Goal: Task Accomplishment & Management: Manage account settings

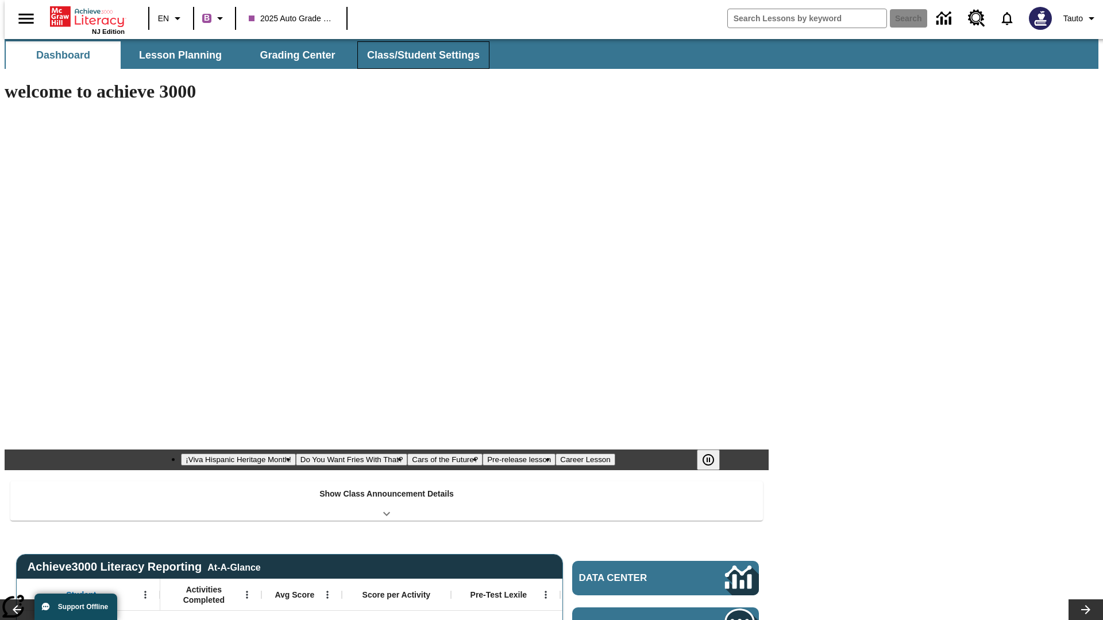
click at [417, 55] on button "Class/Student Settings" at bounding box center [423, 55] width 132 height 28
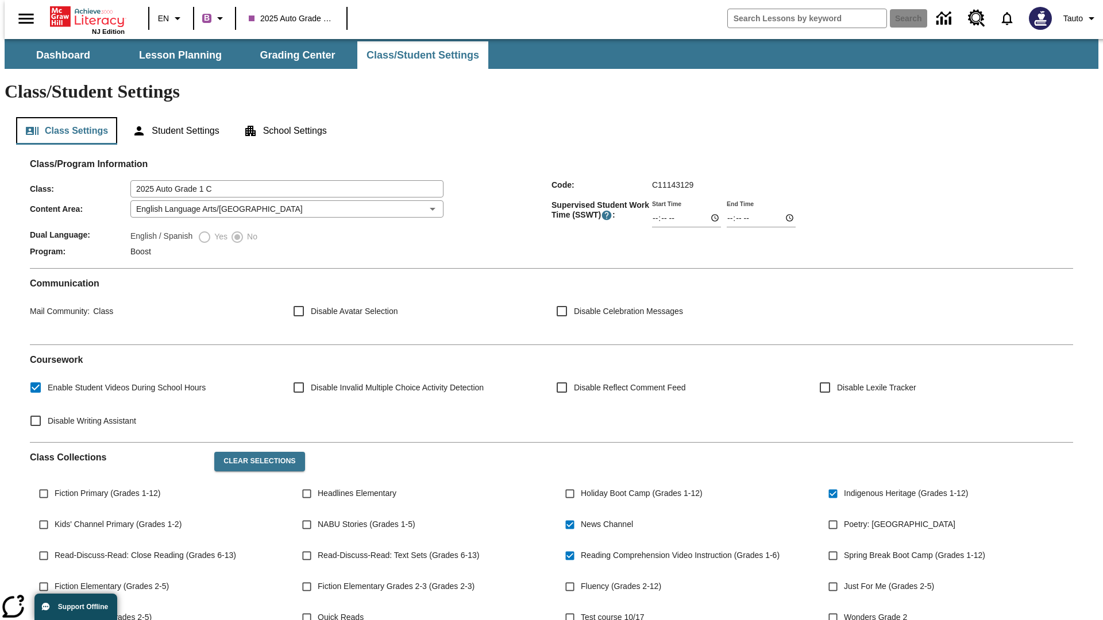
click at [62, 117] on button "Class Settings" at bounding box center [66, 131] width 101 height 28
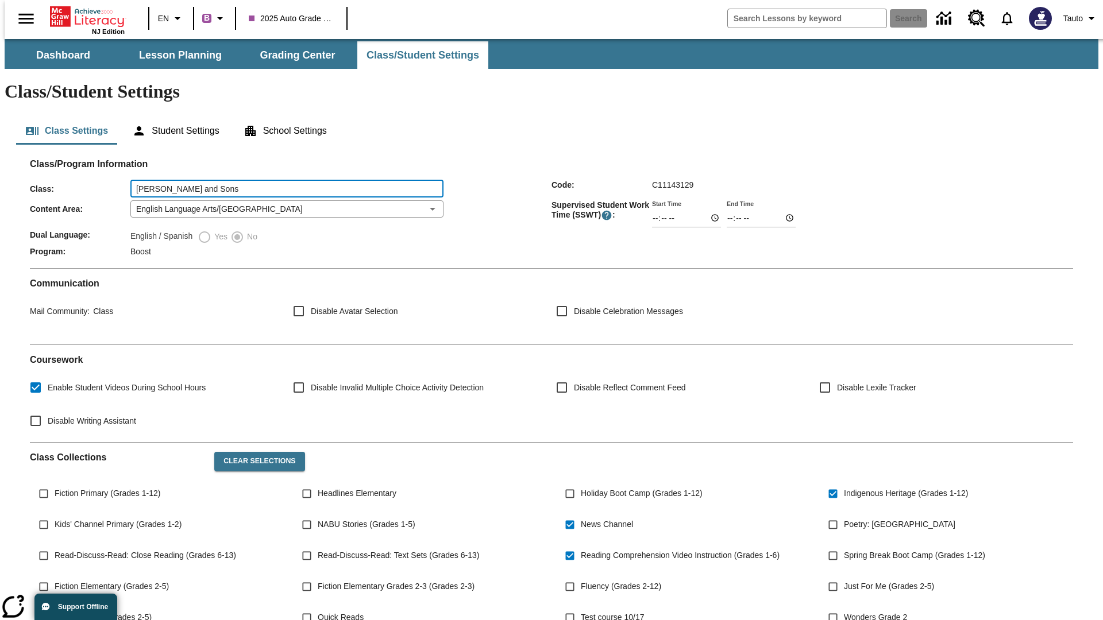
type input "[PERSON_NAME] and Sons"
type input "06:00"
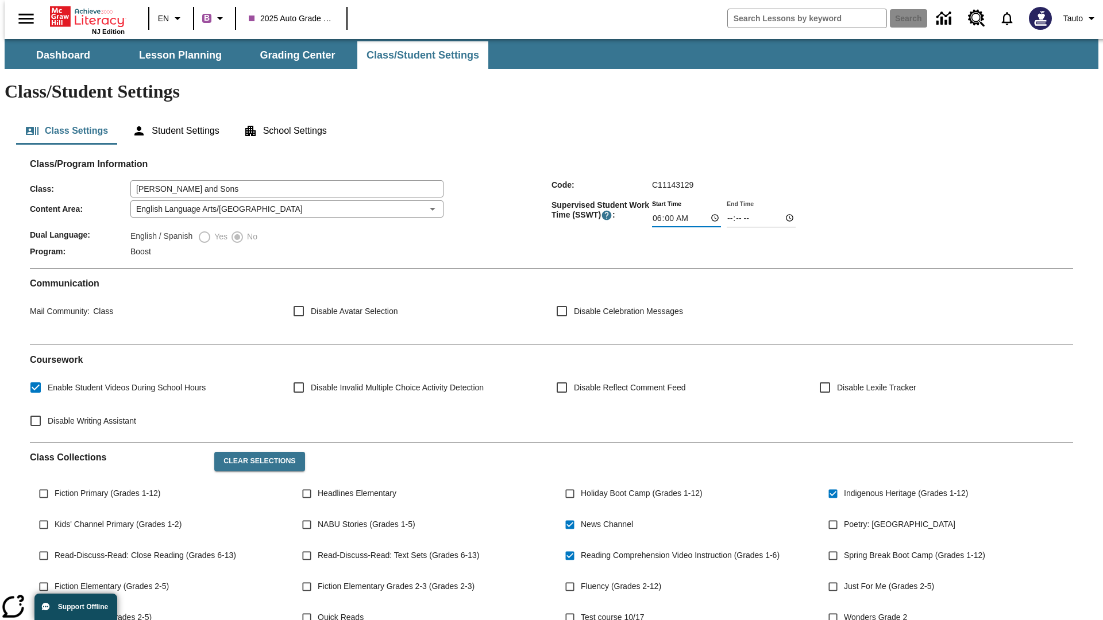
type input "06:01"
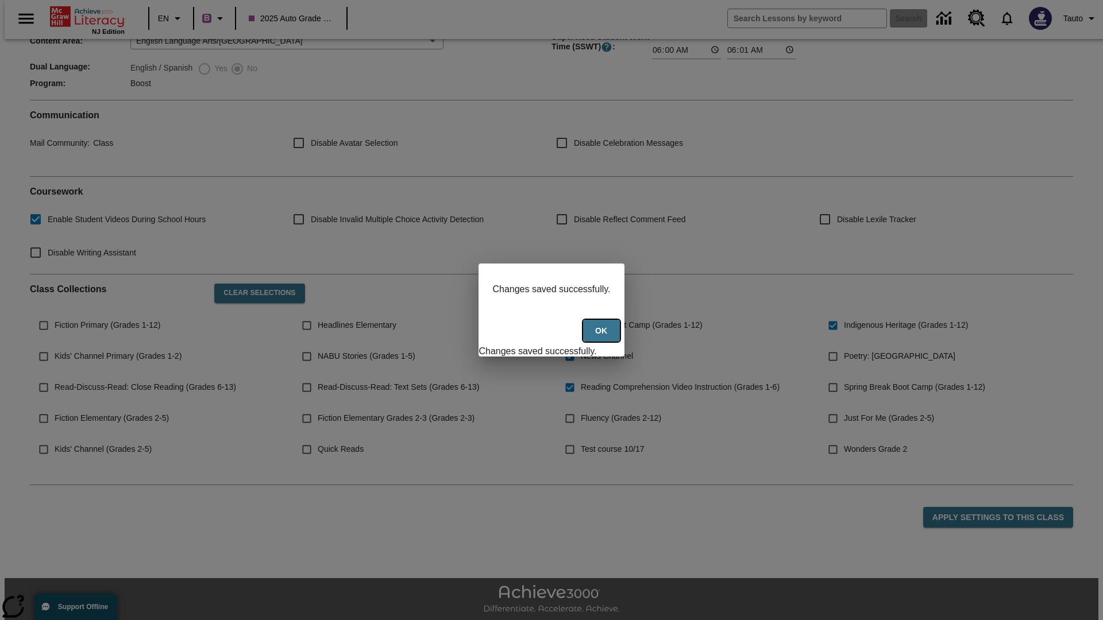
click at [603, 337] on button "Ok" at bounding box center [601, 331] width 37 height 22
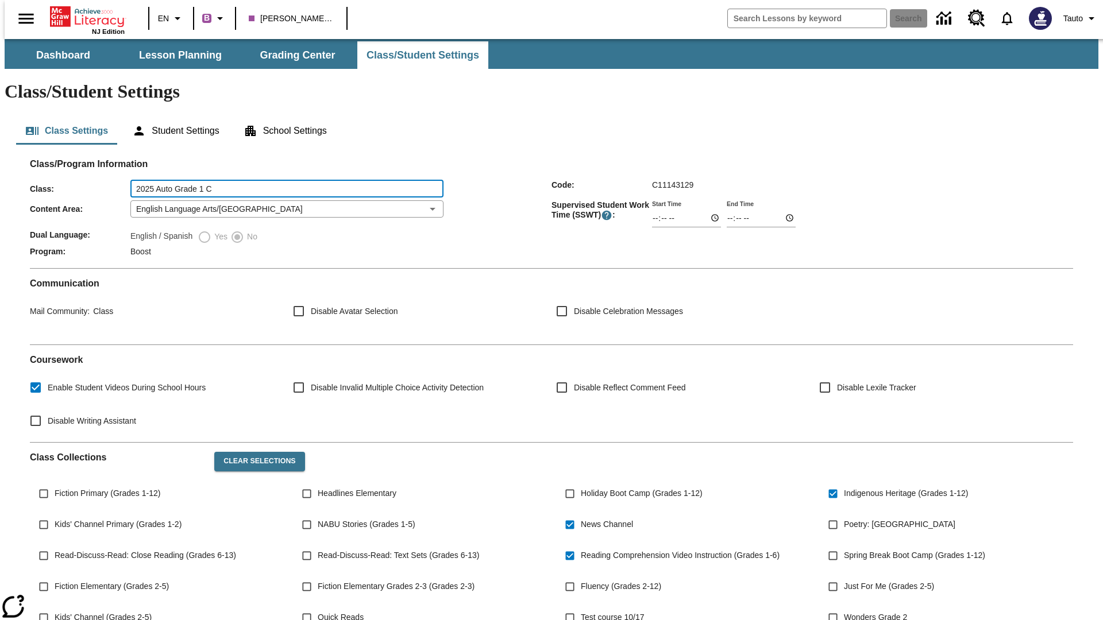
type input "2025 Auto Grade 1 C"
type input "06:00"
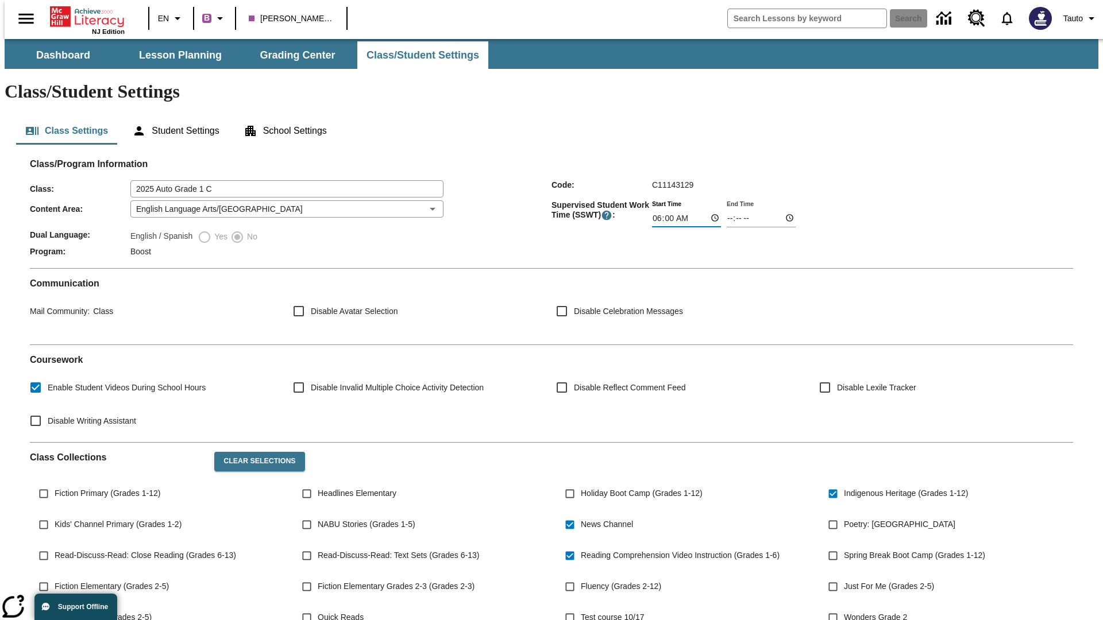
type input "06:01"
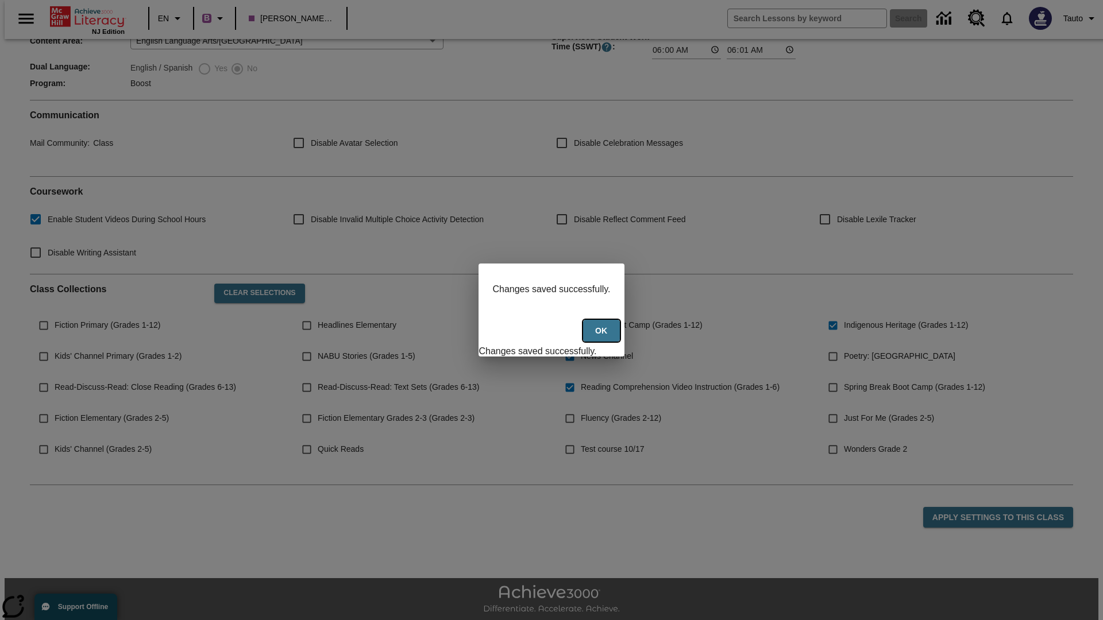
click at [603, 337] on button "Ok" at bounding box center [601, 331] width 37 height 22
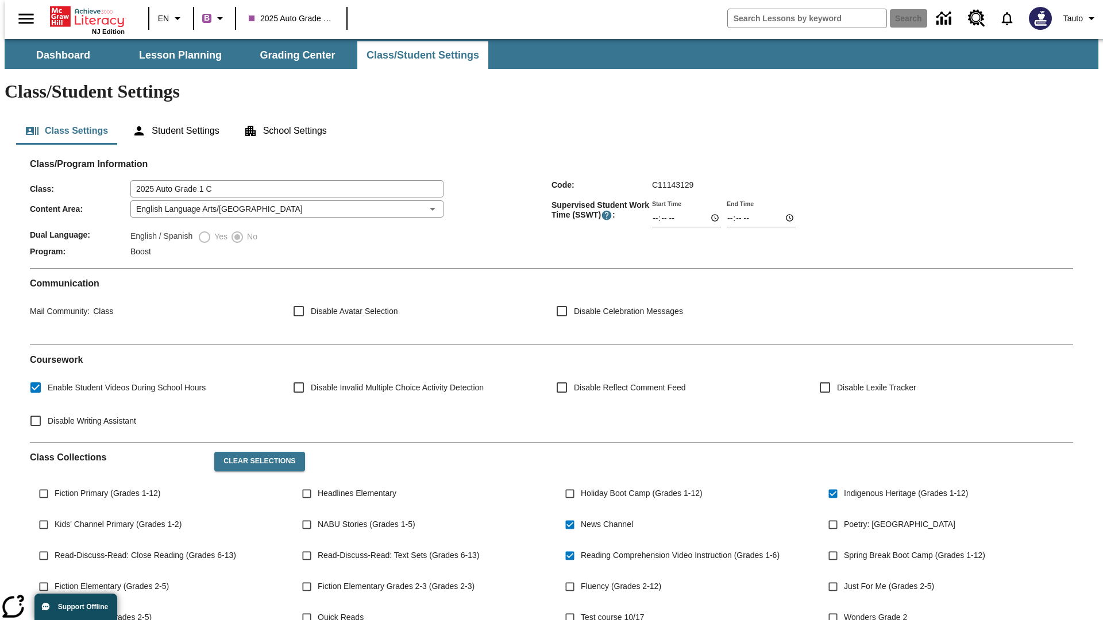
scroll to position [168, 0]
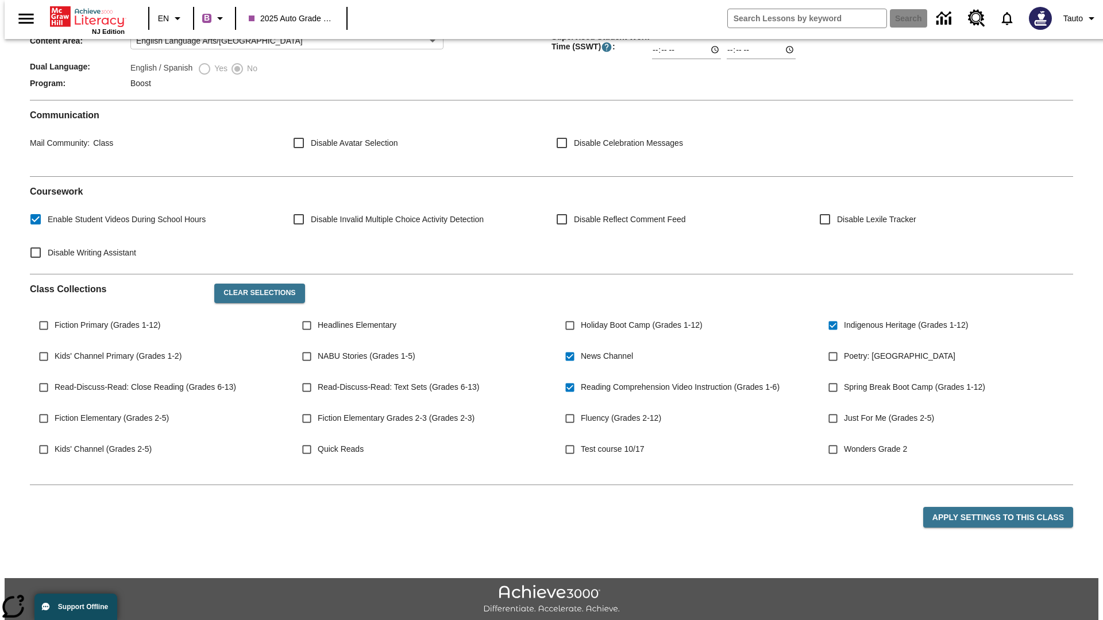
click at [283, 175] on body "Skip to main content NJ Edition EN B 2025 Auto Grade 1 C Search Tauto Dashboard…" at bounding box center [552, 262] width 1094 height 782
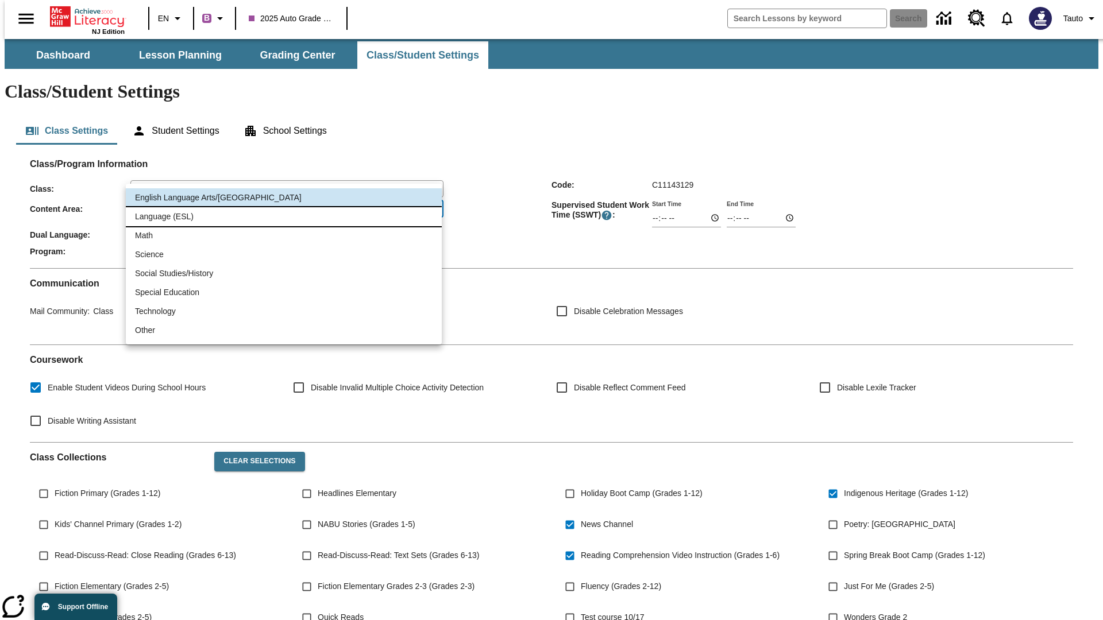
click at [284, 217] on li "Language (ESL)" at bounding box center [284, 216] width 316 height 19
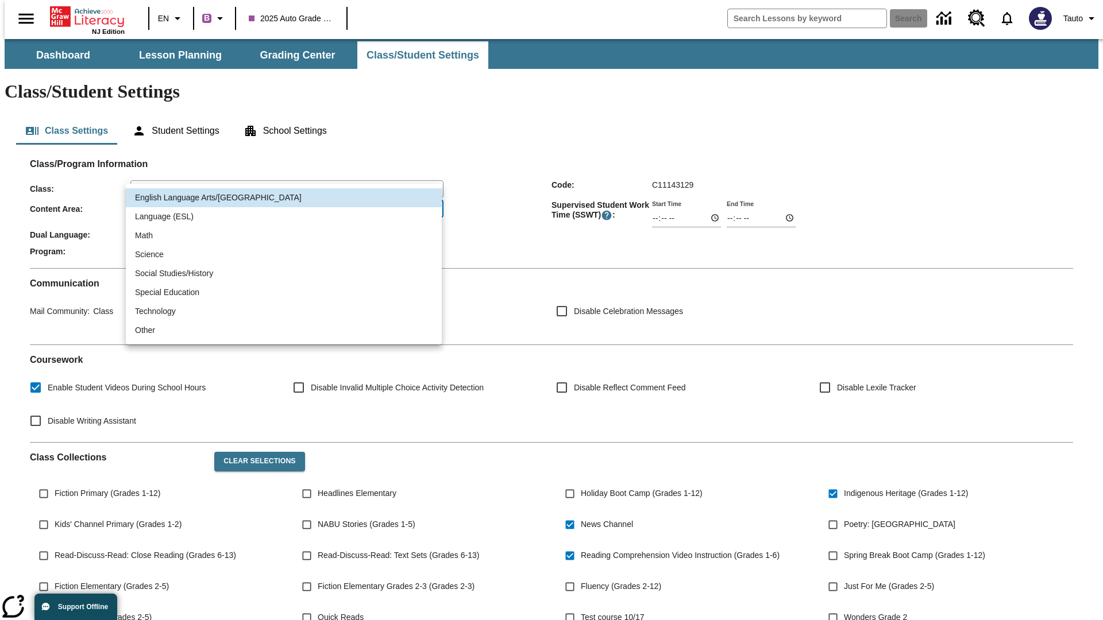
type input "2"
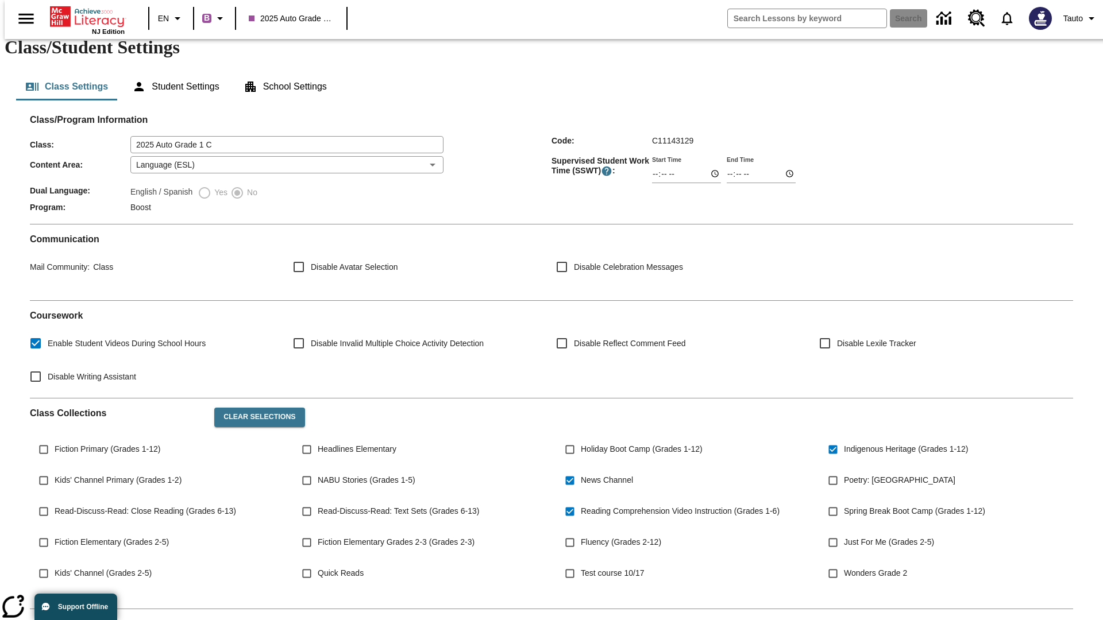
scroll to position [168, 0]
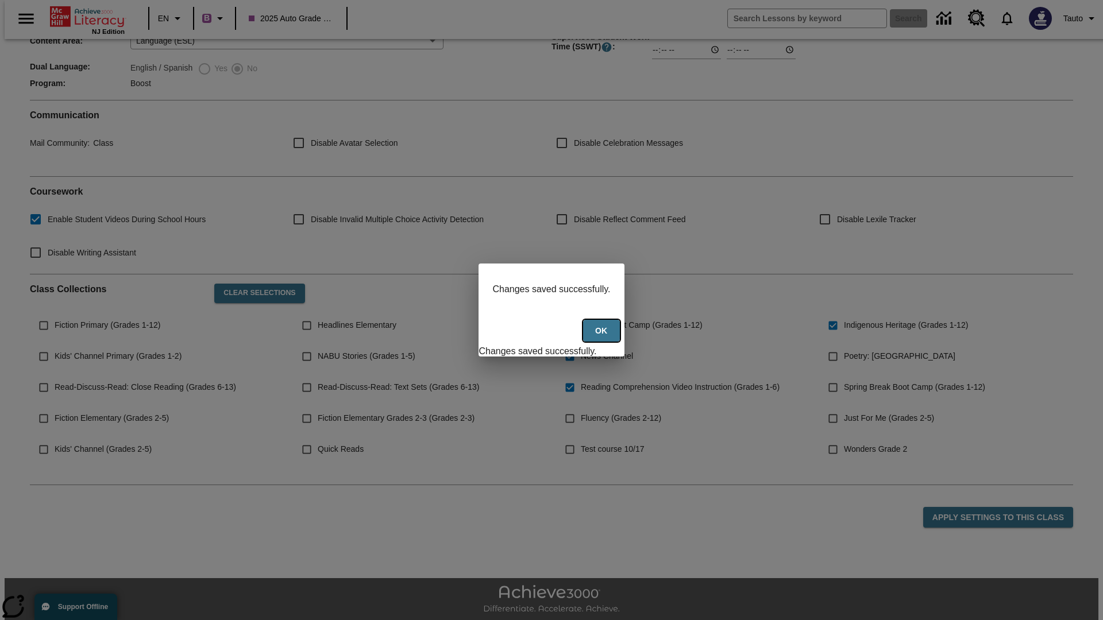
click at [603, 337] on button "Ok" at bounding box center [601, 331] width 37 height 22
